Goal: Task Accomplishment & Management: Complete application form

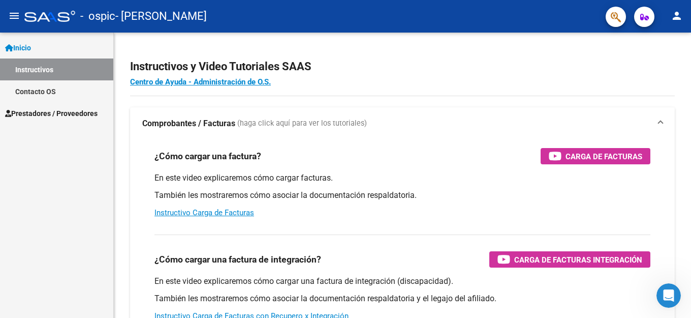
click at [29, 71] on link "Instructivos" at bounding box center [56, 69] width 113 height 22
click at [37, 88] on link "Contacto OS" at bounding box center [56, 91] width 113 height 22
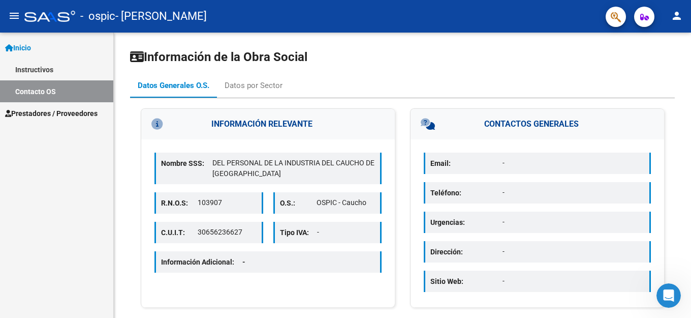
click at [21, 66] on link "Instructivos" at bounding box center [56, 69] width 113 height 22
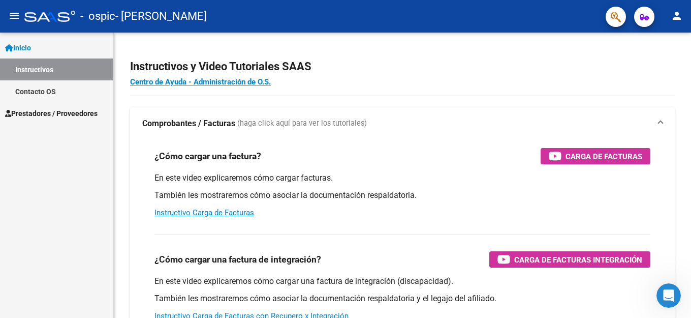
click at [33, 113] on span "Prestadores / Proveedores" at bounding box center [51, 113] width 92 height 11
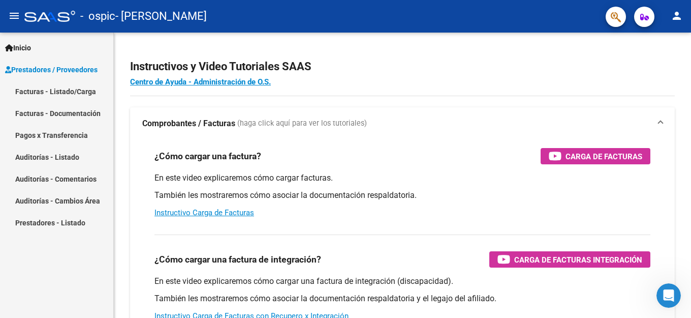
click at [33, 91] on link "Facturas - Listado/Carga" at bounding box center [56, 91] width 113 height 22
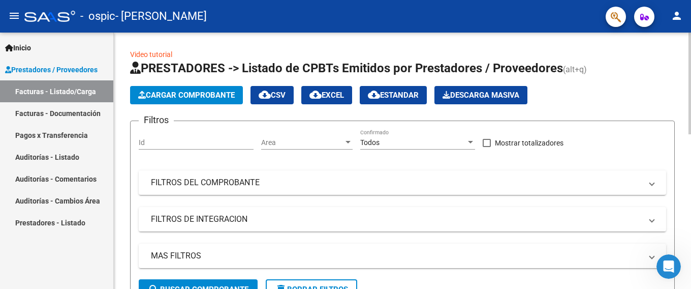
click at [192, 94] on span "Cargar Comprobante" at bounding box center [186, 94] width 97 height 9
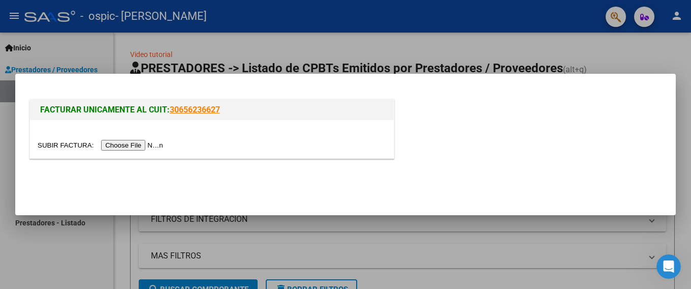
drag, startPoint x: 139, startPoint y: 140, endPoint x: 134, endPoint y: 145, distance: 7.2
click at [134, 145] on input "file" at bounding box center [102, 145] width 129 height 11
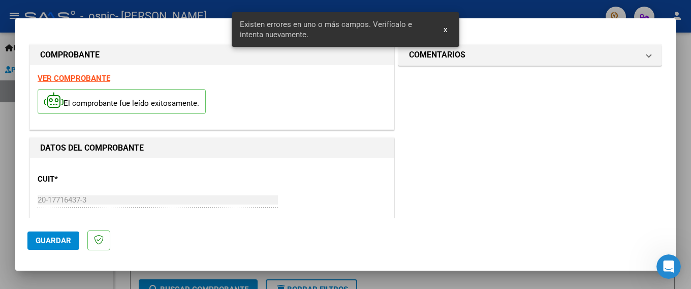
scroll to position [241, 0]
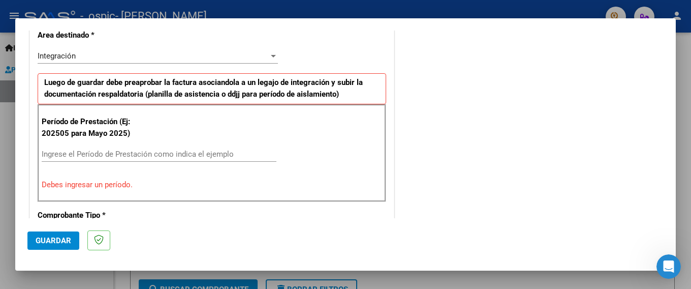
click at [134, 151] on input "Ingrese el Período de Prestación como indica el ejemplo" at bounding box center [159, 153] width 235 height 9
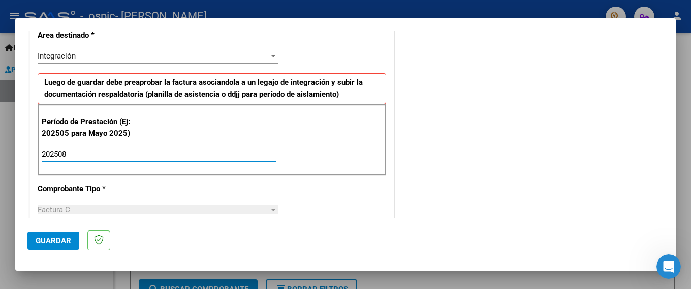
type input "202508"
click at [145, 146] on div "202508 Ingrese el Período de Prestación como indica el ejemplo" at bounding box center [159, 153] width 235 height 15
click at [271, 209] on div at bounding box center [273, 209] width 5 height 3
click at [195, 163] on div "202508 Ingrese el Período de Prestación como indica el ejemplo" at bounding box center [159, 158] width 235 height 25
click at [194, 158] on input "202508" at bounding box center [159, 153] width 235 height 9
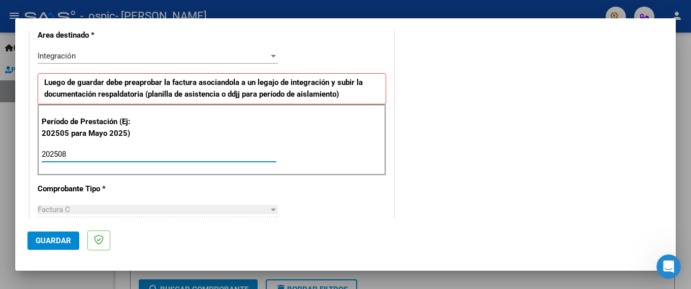
click at [194, 158] on input "202508" at bounding box center [159, 153] width 235 height 9
click at [165, 210] on div "Factura C" at bounding box center [153, 209] width 231 height 9
click at [45, 239] on span "Guardar" at bounding box center [54, 240] width 36 height 9
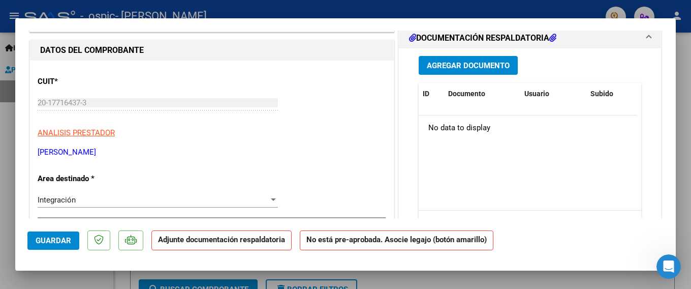
scroll to position [152, 0]
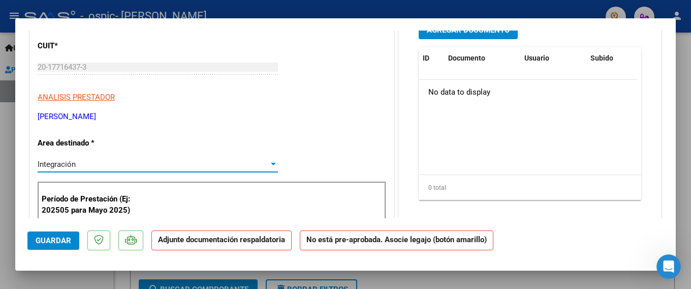
click at [271, 165] on div at bounding box center [273, 164] width 5 height 3
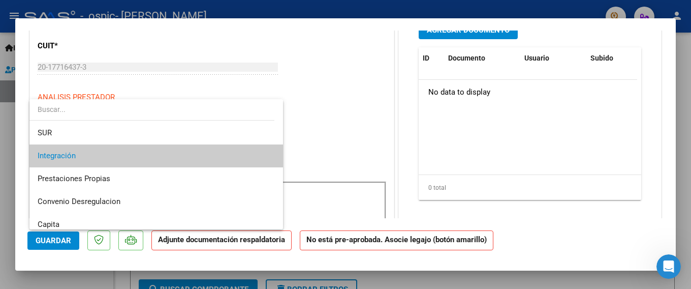
scroll to position [0, 0]
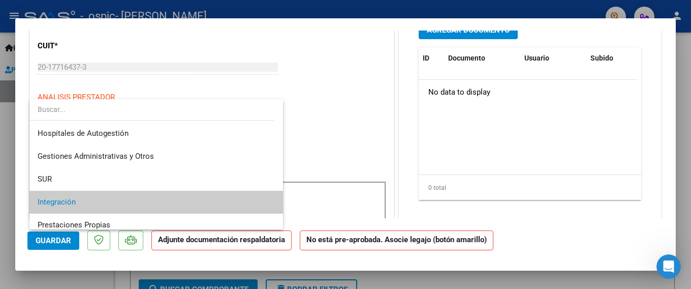
click at [85, 110] on input "dropdown search" at bounding box center [151, 109] width 245 height 21
click at [86, 107] on input "dropdown search" at bounding box center [151, 109] width 245 height 21
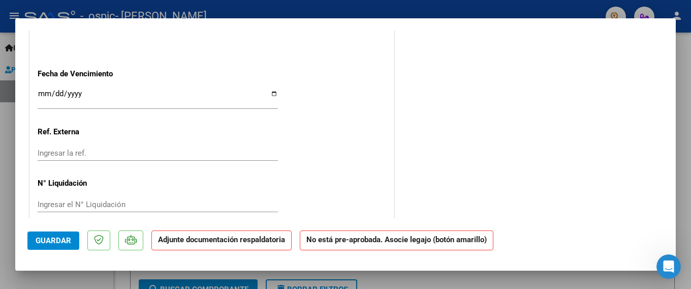
scroll to position [683, 0]
click at [53, 238] on span "Guardar" at bounding box center [54, 240] width 36 height 9
click at [195, 243] on strong "Adjunte documentación respaldatoria" at bounding box center [221, 239] width 127 height 9
type input "$ 0,00"
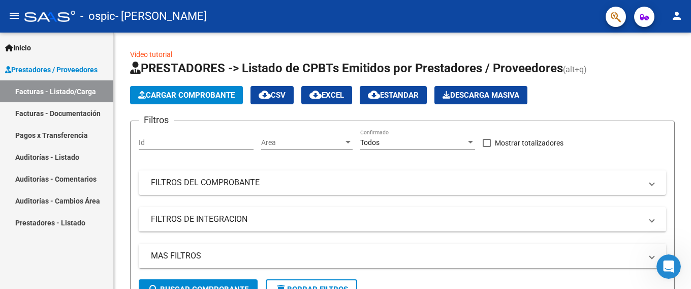
click at [41, 111] on link "Facturas - Documentación" at bounding box center [56, 113] width 113 height 22
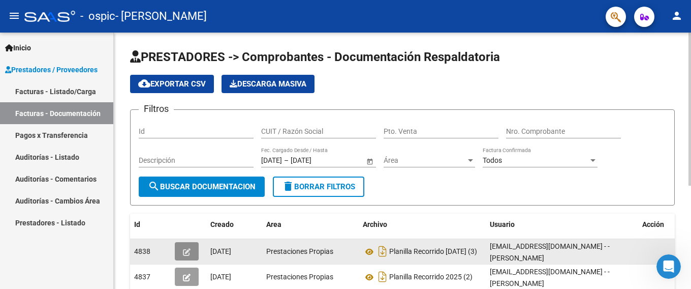
click at [186, 253] on icon "button" at bounding box center [187, 252] width 8 height 8
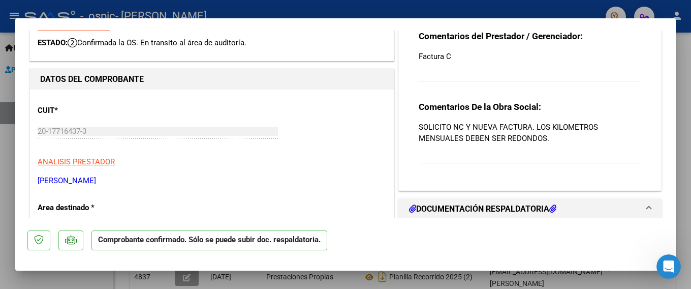
scroll to position [102, 0]
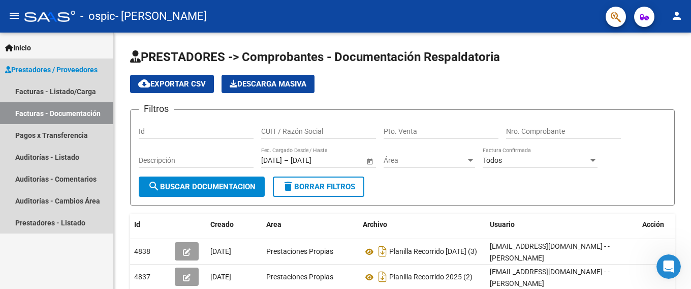
click at [26, 112] on link "Facturas - Documentación" at bounding box center [56, 113] width 113 height 22
click at [28, 111] on link "Facturas - Documentación" at bounding box center [56, 113] width 113 height 22
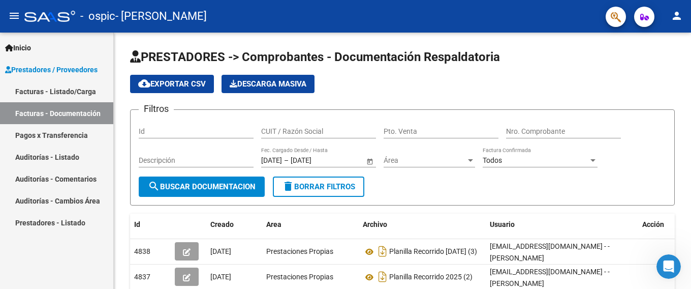
click at [42, 90] on link "Facturas - Listado/Carga" at bounding box center [56, 91] width 113 height 22
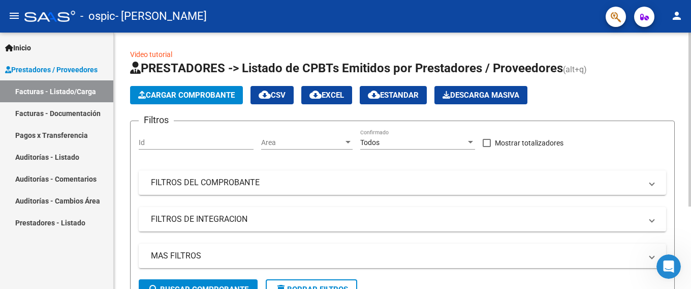
click at [176, 97] on span "Cargar Comprobante" at bounding box center [186, 94] width 97 height 9
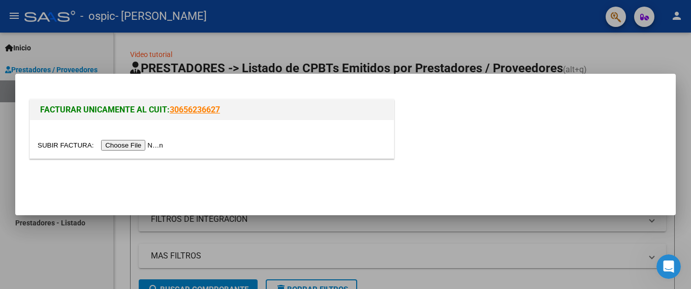
click at [142, 143] on input "file" at bounding box center [102, 145] width 129 height 11
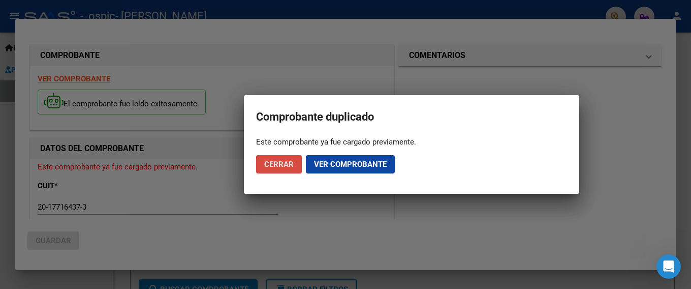
click at [282, 163] on span "Cerrar" at bounding box center [278, 164] width 29 height 9
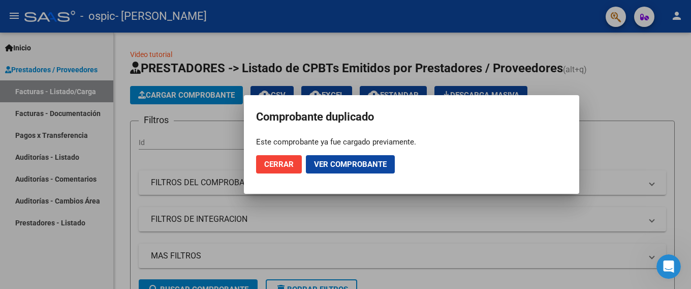
click at [285, 165] on span "Cerrar" at bounding box center [278, 164] width 29 height 9
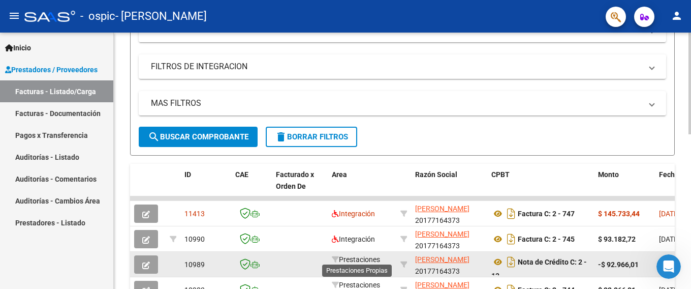
scroll to position [1, 0]
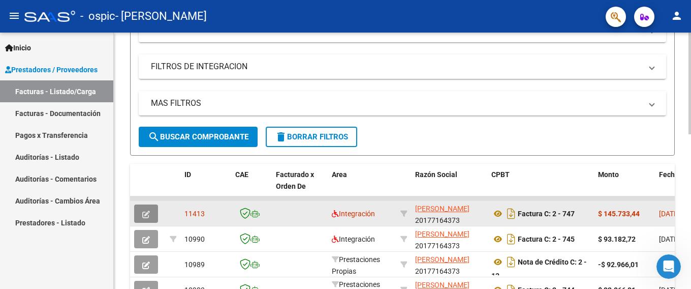
click at [149, 211] on icon "button" at bounding box center [146, 214] width 8 height 8
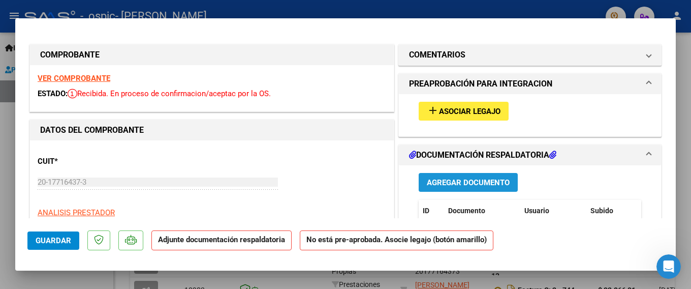
click at [467, 180] on span "Agregar Documento" at bounding box center [468, 182] width 83 height 9
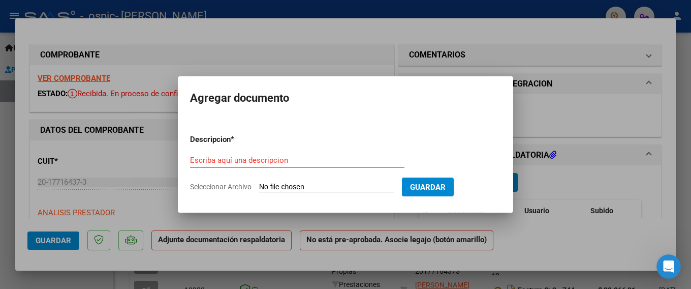
click at [303, 185] on input "Seleccionar Archivo" at bounding box center [326, 187] width 135 height 10
type input "C:\fakepath\DOC-20250909-WA0019.pdf"
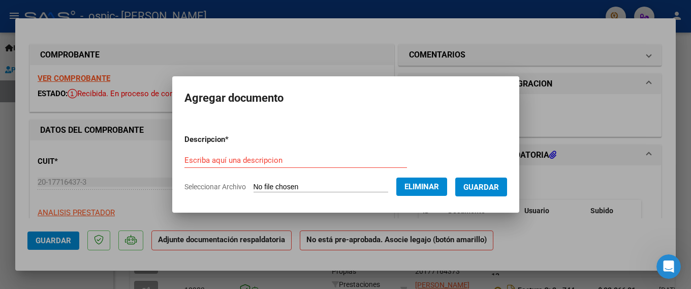
click at [281, 160] on input "Escriba aquí una descripcion" at bounding box center [295, 160] width 223 height 9
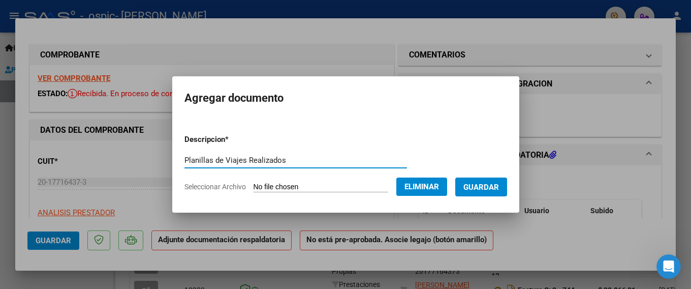
type input "Planillas de Viajes Realizados"
click at [480, 192] on button "Guardar" at bounding box center [481, 186] width 52 height 19
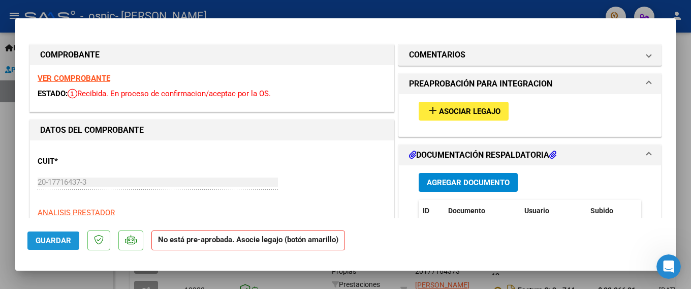
click at [60, 245] on button "Guardar" at bounding box center [53, 240] width 52 height 18
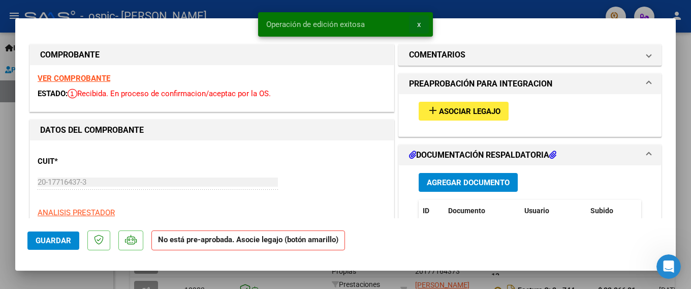
click at [417, 22] on span "x" at bounding box center [419, 24] width 4 height 9
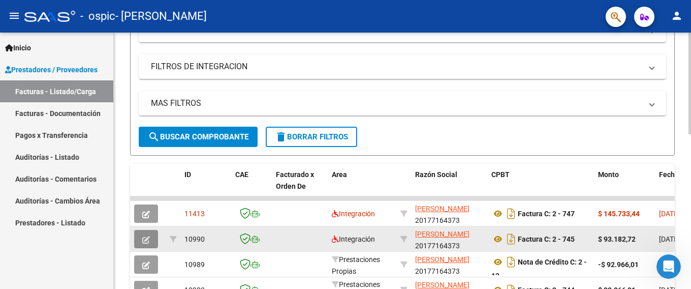
click at [146, 237] on icon "button" at bounding box center [146, 240] width 8 height 8
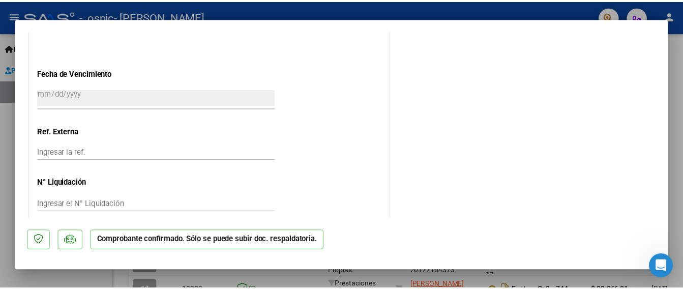
scroll to position [499, 0]
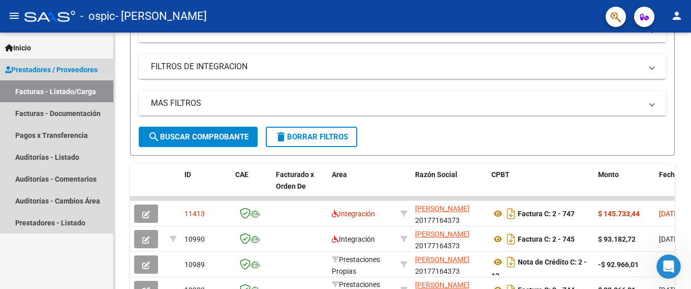
click at [34, 89] on link "Facturas - Listado/Carga" at bounding box center [56, 91] width 113 height 22
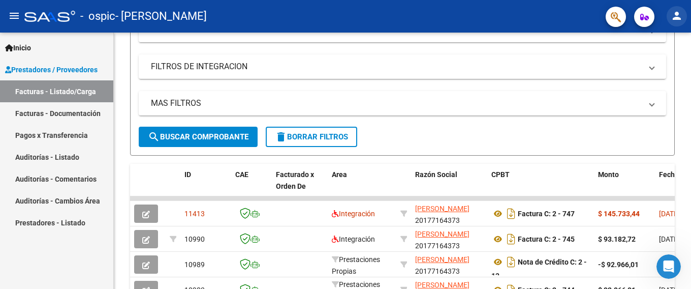
click at [676, 14] on mat-icon "person" at bounding box center [677, 16] width 12 height 12
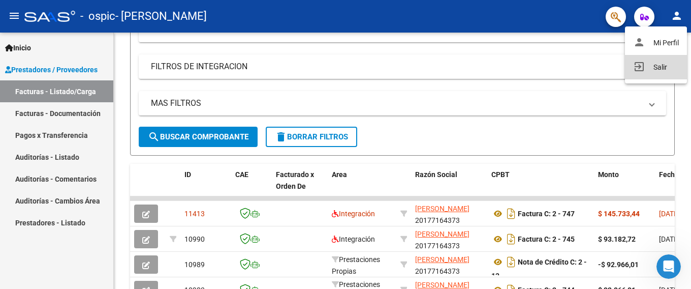
click at [660, 67] on button "exit_to_app Salir" at bounding box center [656, 67] width 62 height 24
